Goal: Task Accomplishment & Management: Use online tool/utility

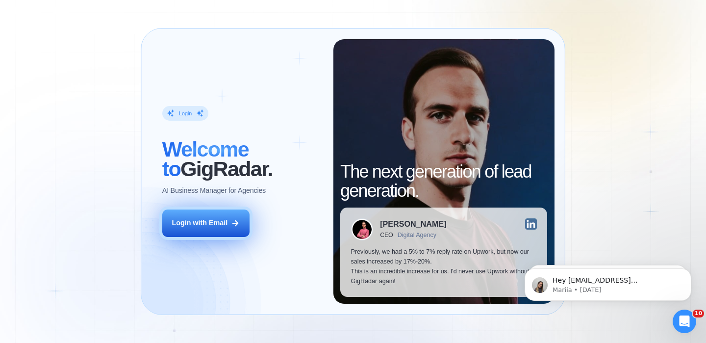
click at [212, 226] on div "Login with Email" at bounding box center [200, 223] width 56 height 10
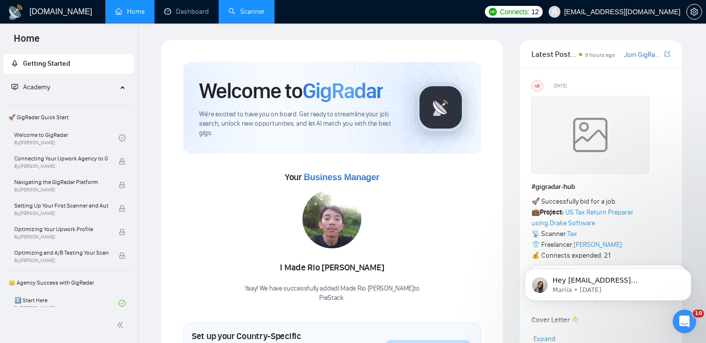
click at [236, 9] on link "Scanner" at bounding box center [247, 11] width 36 height 8
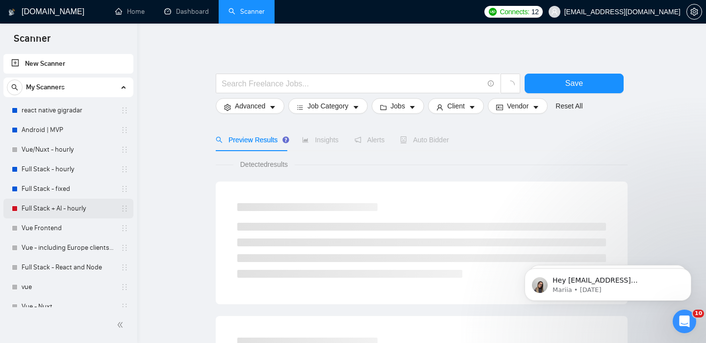
click at [69, 213] on link "Full Stack + AI - hourly" at bounding box center [68, 209] width 93 height 20
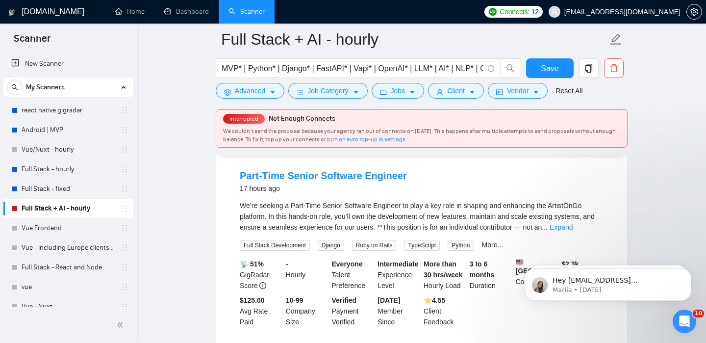
scroll to position [97, 0]
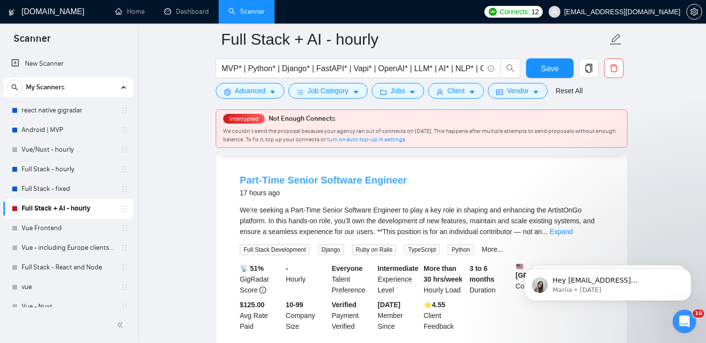
click at [304, 176] on link "Part-Time Senior Software Engineer" at bounding box center [323, 180] width 167 height 11
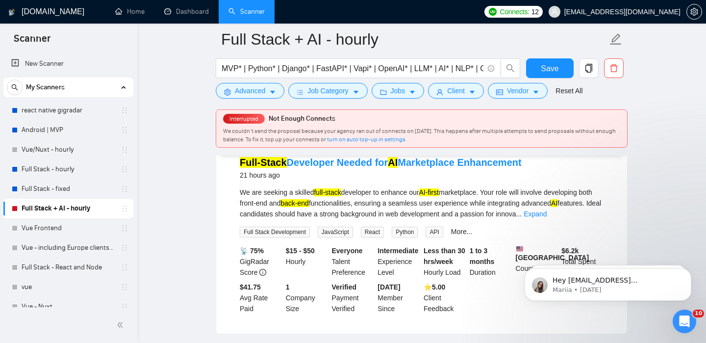
scroll to position [535, 0]
click at [450, 168] on link "Full-Stack Developer Needed for AI Marketplace Enhancement" at bounding box center [381, 162] width 282 height 11
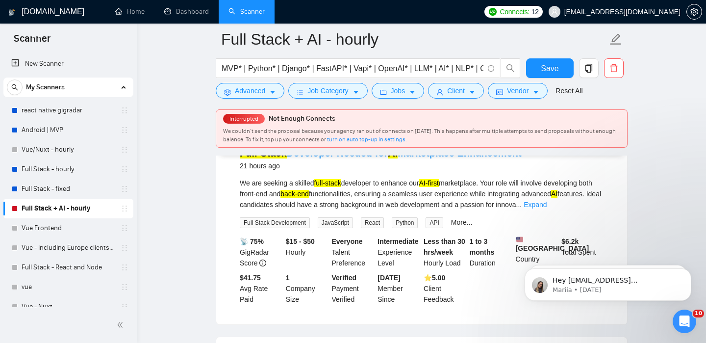
click at [394, 158] on mark "AI" at bounding box center [393, 153] width 10 height 11
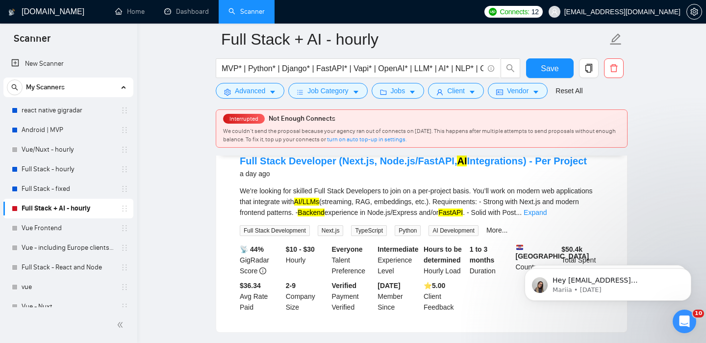
scroll to position [745, 0]
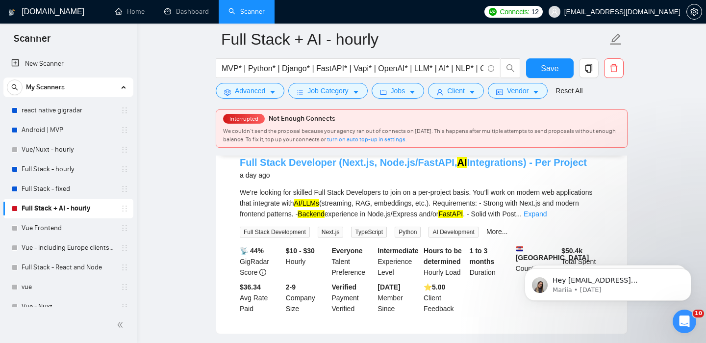
click at [394, 168] on link "Full Stack Developer (Next.js, Node.js/FastAPI, AI Integrations) - Per Project" at bounding box center [413, 162] width 347 height 11
click at [352, 168] on link "Full Stack Developer (Next.js, Node.js/FastAPI, AI Integrations) - Per Project" at bounding box center [413, 162] width 347 height 11
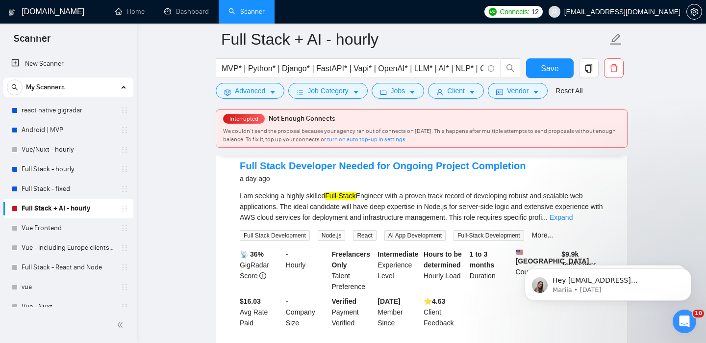
scroll to position [951, 0]
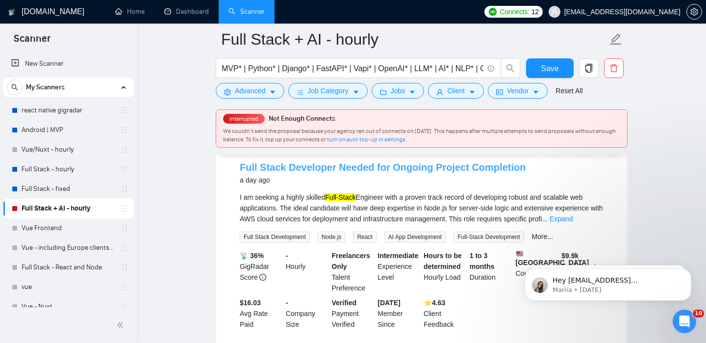
click at [466, 173] on link "Full Stack Developer Needed for Ongoing Project Completion" at bounding box center [383, 167] width 286 height 11
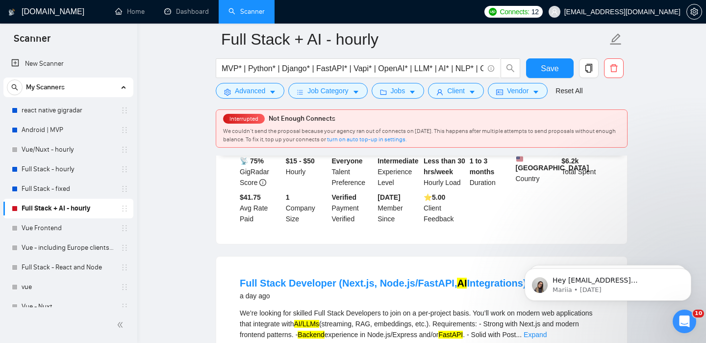
scroll to position [0, 0]
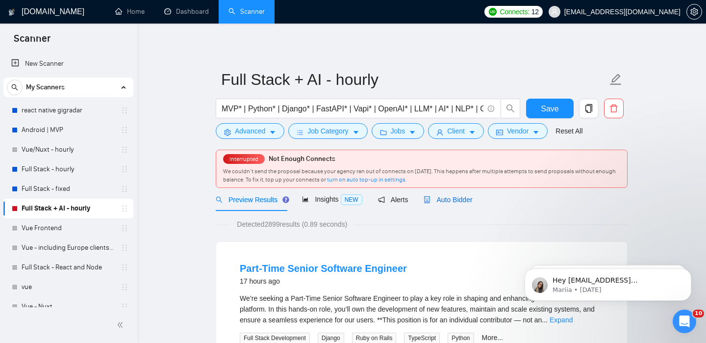
click at [441, 203] on span "Auto Bidder" at bounding box center [448, 200] width 49 height 8
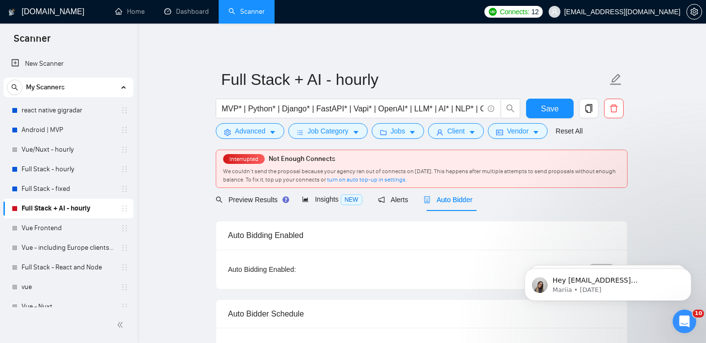
checkbox input "true"
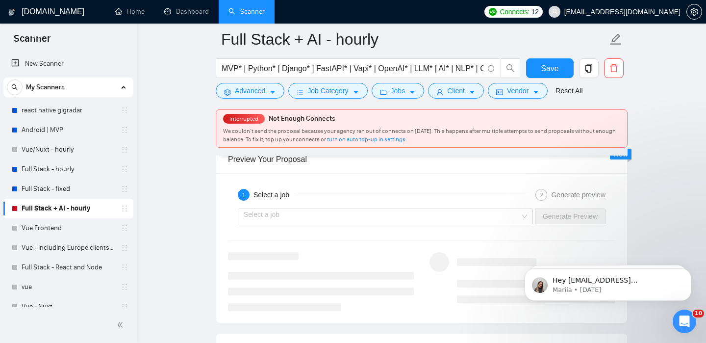
scroll to position [1902, 0]
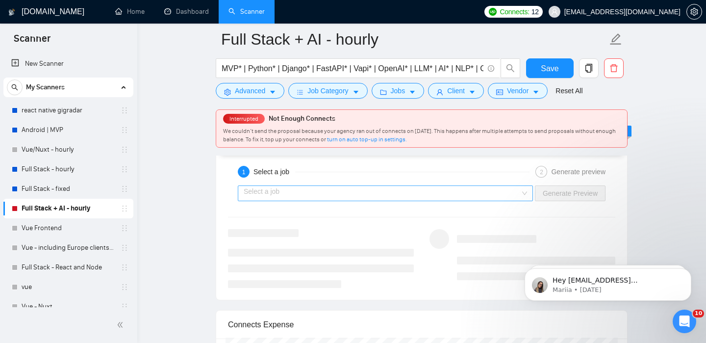
click at [383, 198] on input "search" at bounding box center [382, 193] width 277 height 15
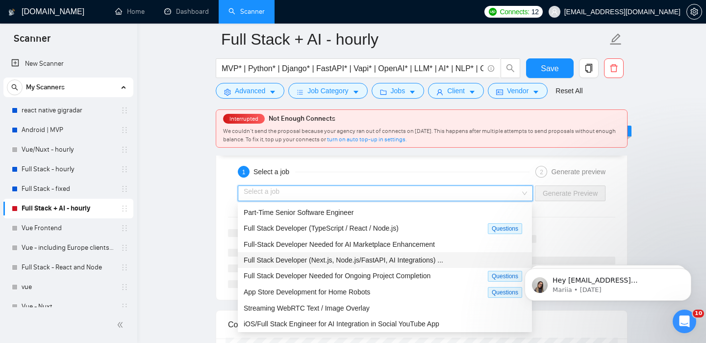
click at [358, 259] on span "Full Stack Developer (Next.js, Node.js/FastAPI, AI Integrations) ..." at bounding box center [344, 260] width 200 height 8
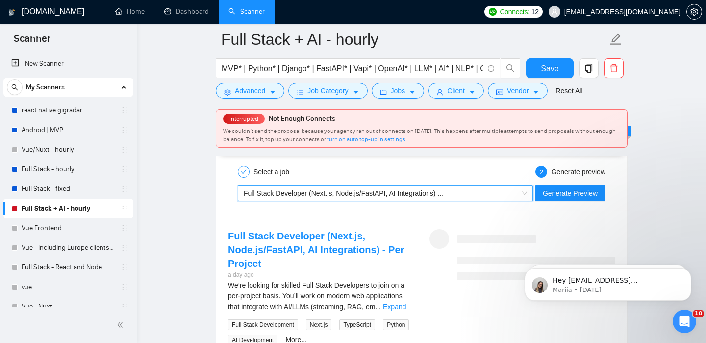
click at [589, 184] on div "~021965001733938779913 Full Stack Developer (Next.js, Node.js/FastAPI, AI Integ…" at bounding box center [421, 193] width 389 height 24
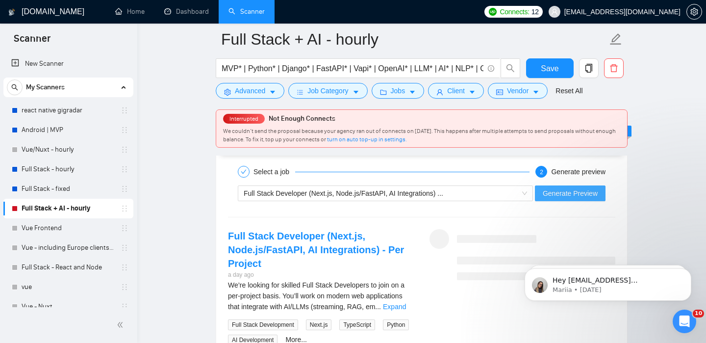
click at [565, 199] on button "Generate Preview" at bounding box center [570, 193] width 71 height 16
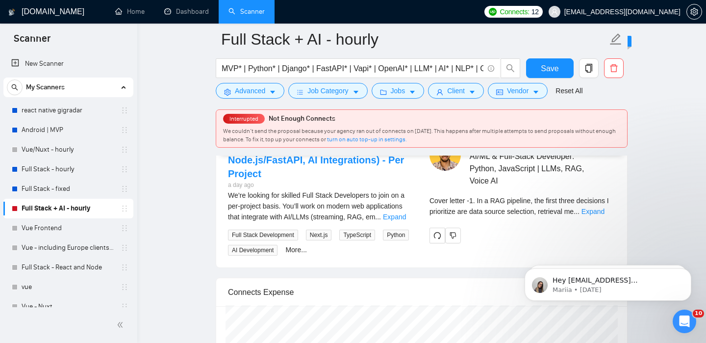
scroll to position [1986, 0]
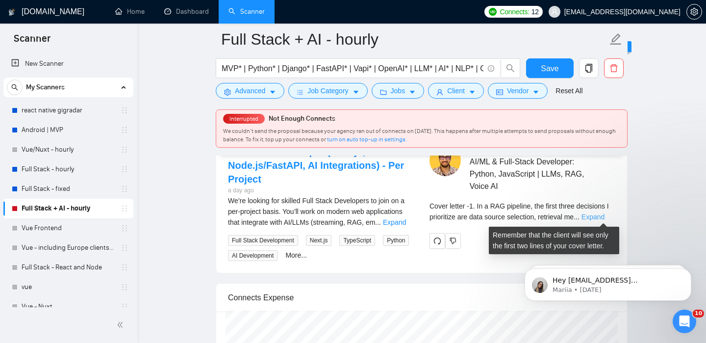
click at [592, 214] on link "Expand" at bounding box center [593, 217] width 23 height 8
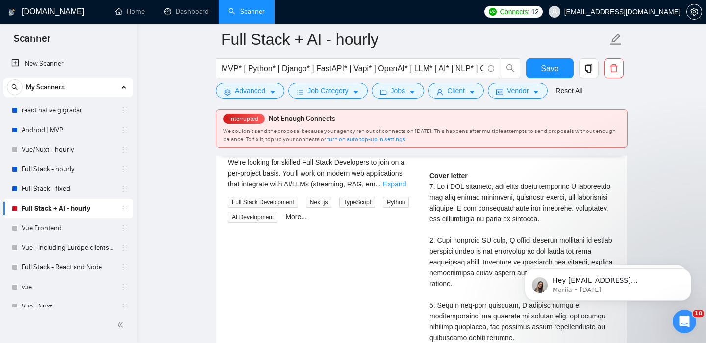
scroll to position [2029, 0]
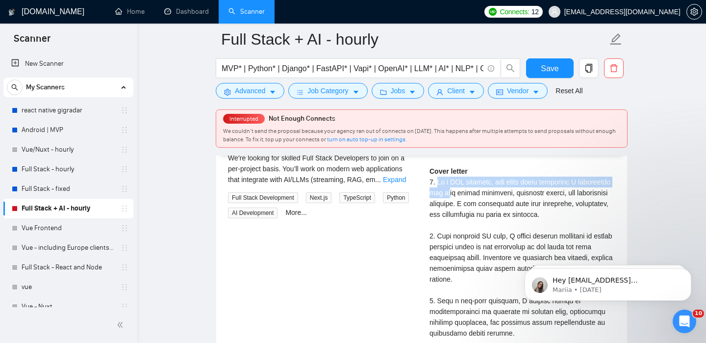
drag, startPoint x: 437, startPoint y: 184, endPoint x: 437, endPoint y: 191, distance: 7.4
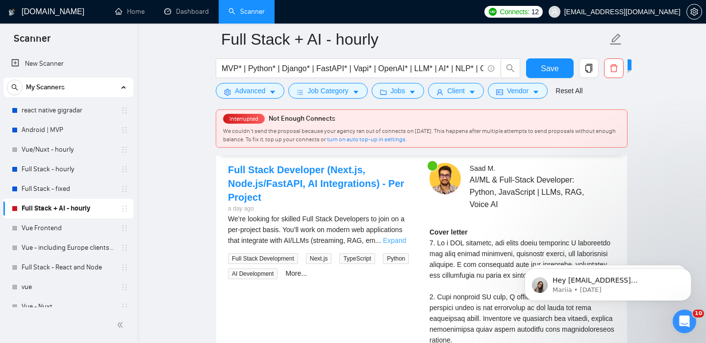
scroll to position [2003, 0]
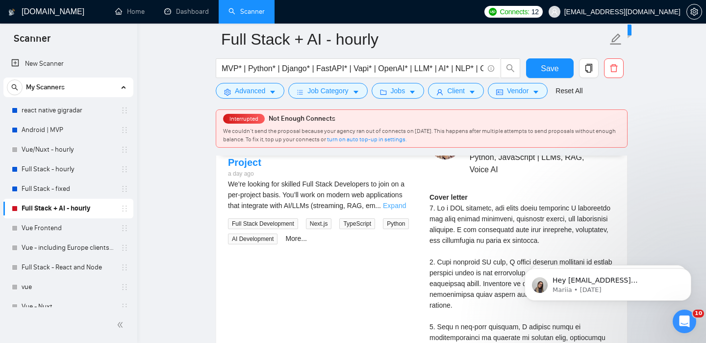
click at [406, 203] on link "Expand" at bounding box center [394, 206] width 23 height 8
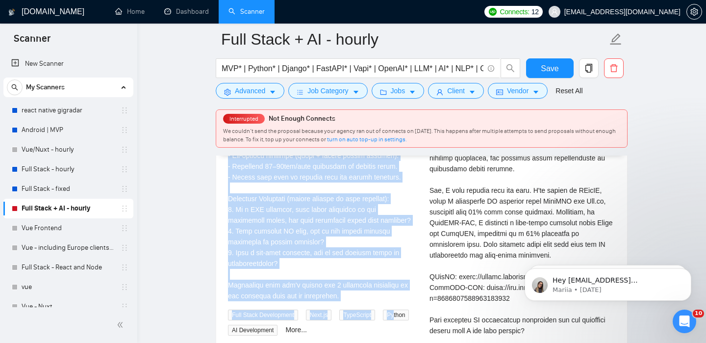
scroll to position [2202, 0]
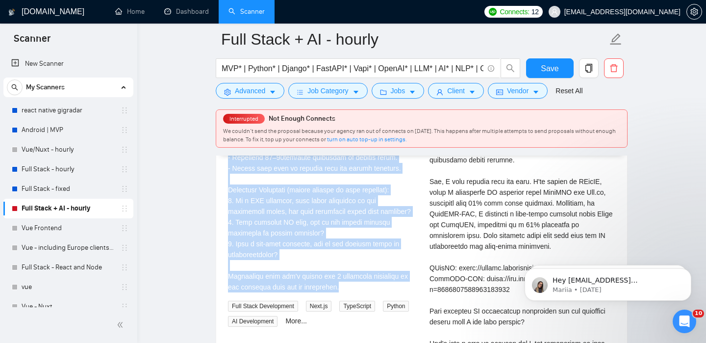
drag, startPoint x: 229, startPoint y: 184, endPoint x: 344, endPoint y: 296, distance: 160.6
click at [344, 292] on div "We’re looking for skilled Full Stack Developers to join on a per-project basis.…" at bounding box center [321, 135] width 186 height 313
